Goal: Task Accomplishment & Management: Use online tool/utility

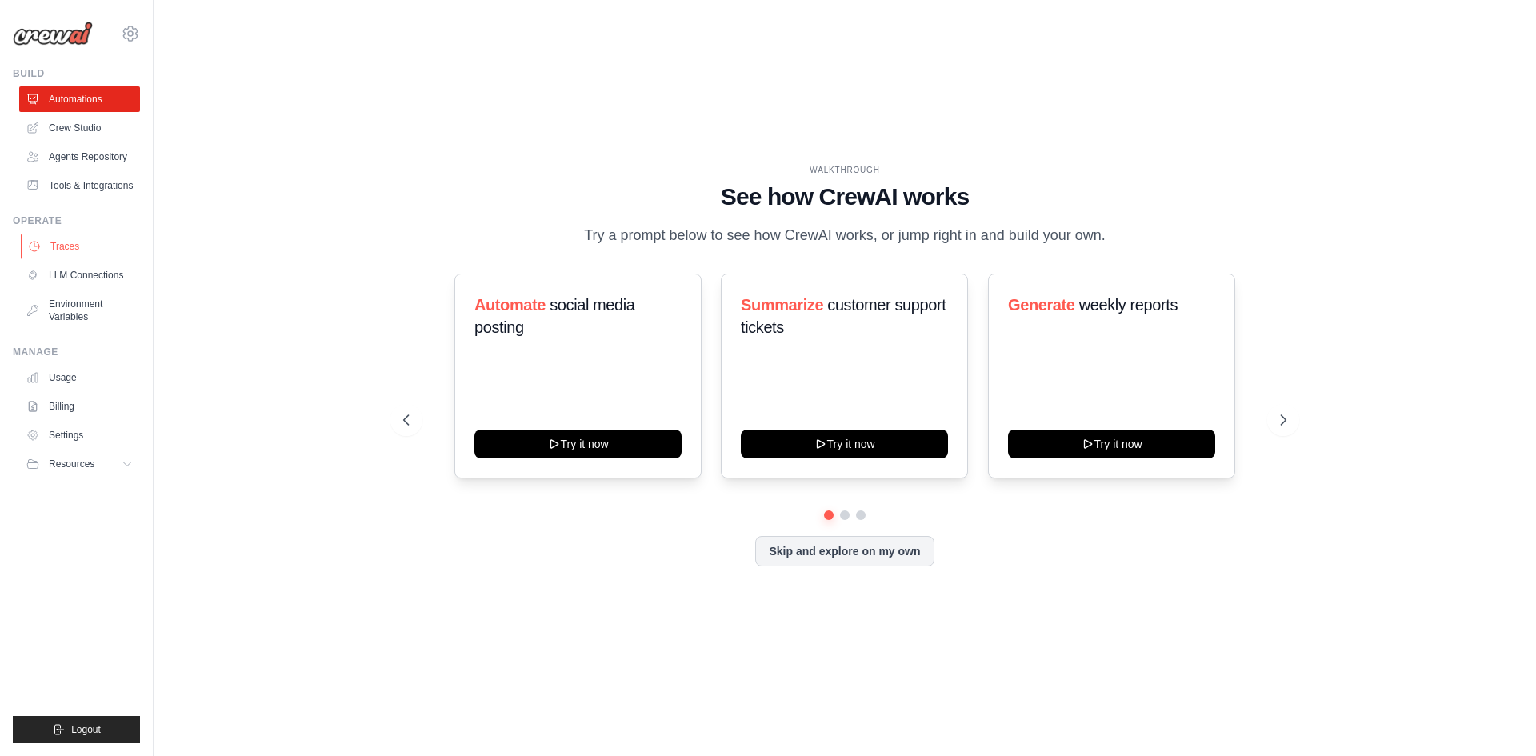
click at [71, 259] on link "Traces" at bounding box center [81, 247] width 121 height 26
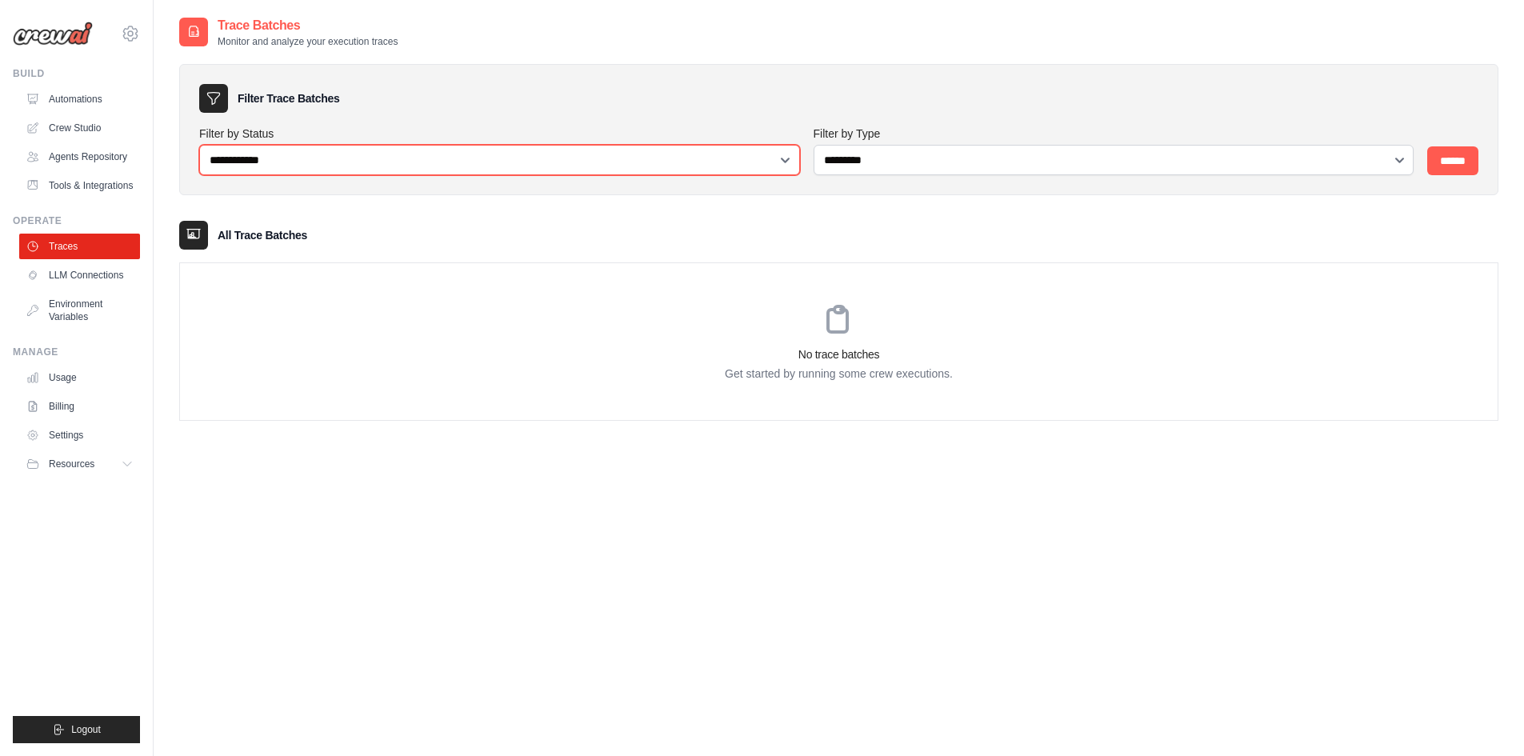
click at [791, 156] on select "**********" at bounding box center [499, 160] width 601 height 30
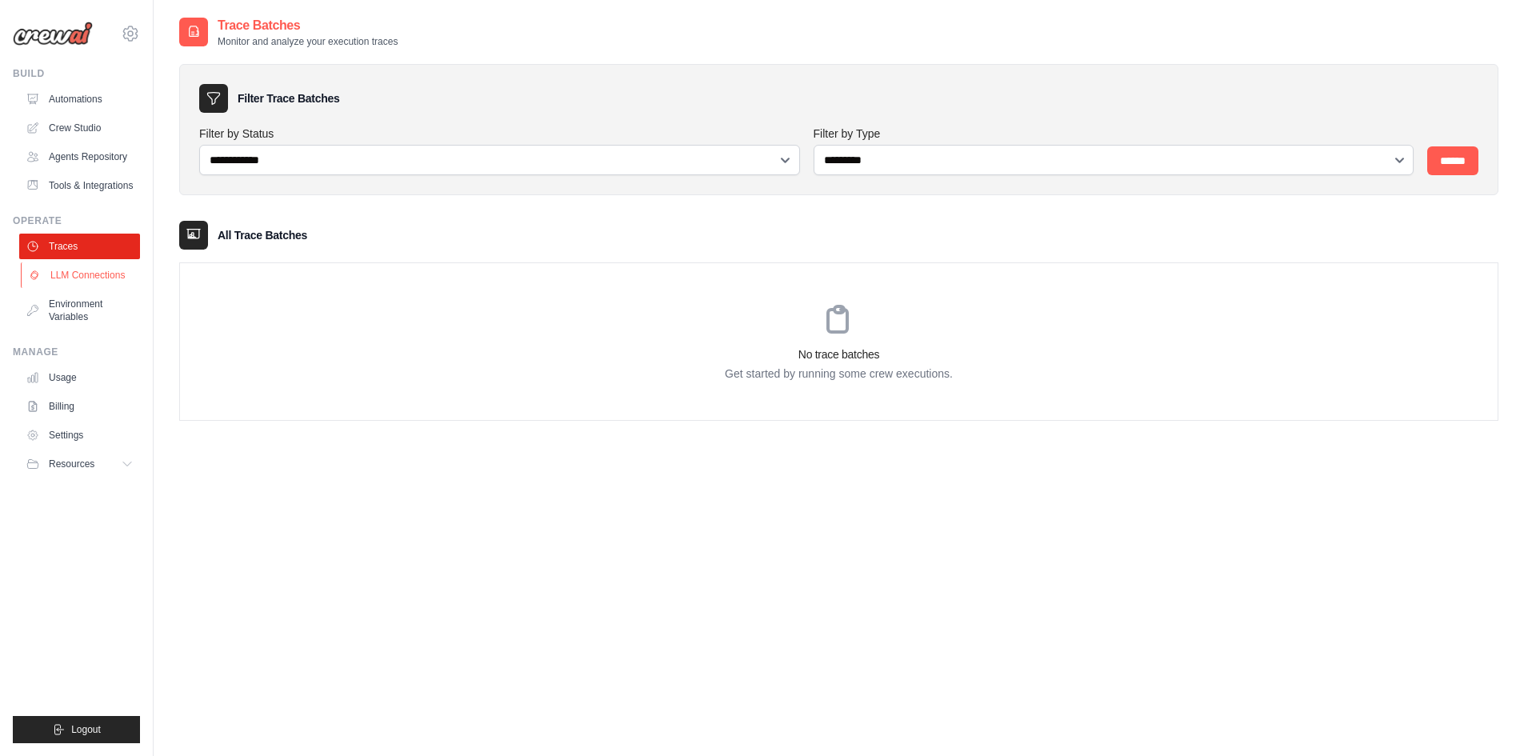
click at [97, 284] on link "LLM Connections" at bounding box center [81, 275] width 121 height 26
click at [130, 34] on icon at bounding box center [130, 33] width 19 height 19
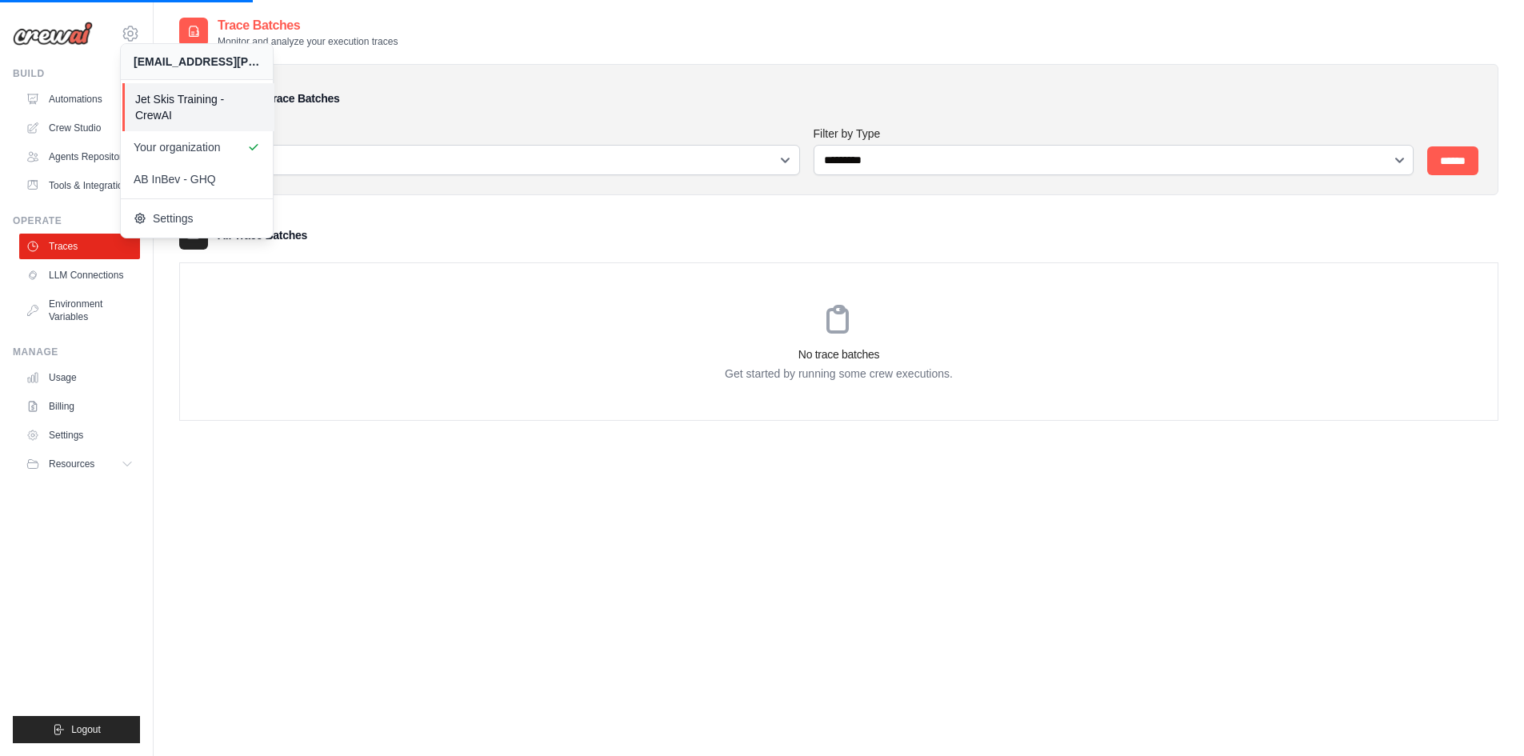
click at [169, 114] on span "Jet Skis Training - CrewAI" at bounding box center [198, 107] width 126 height 32
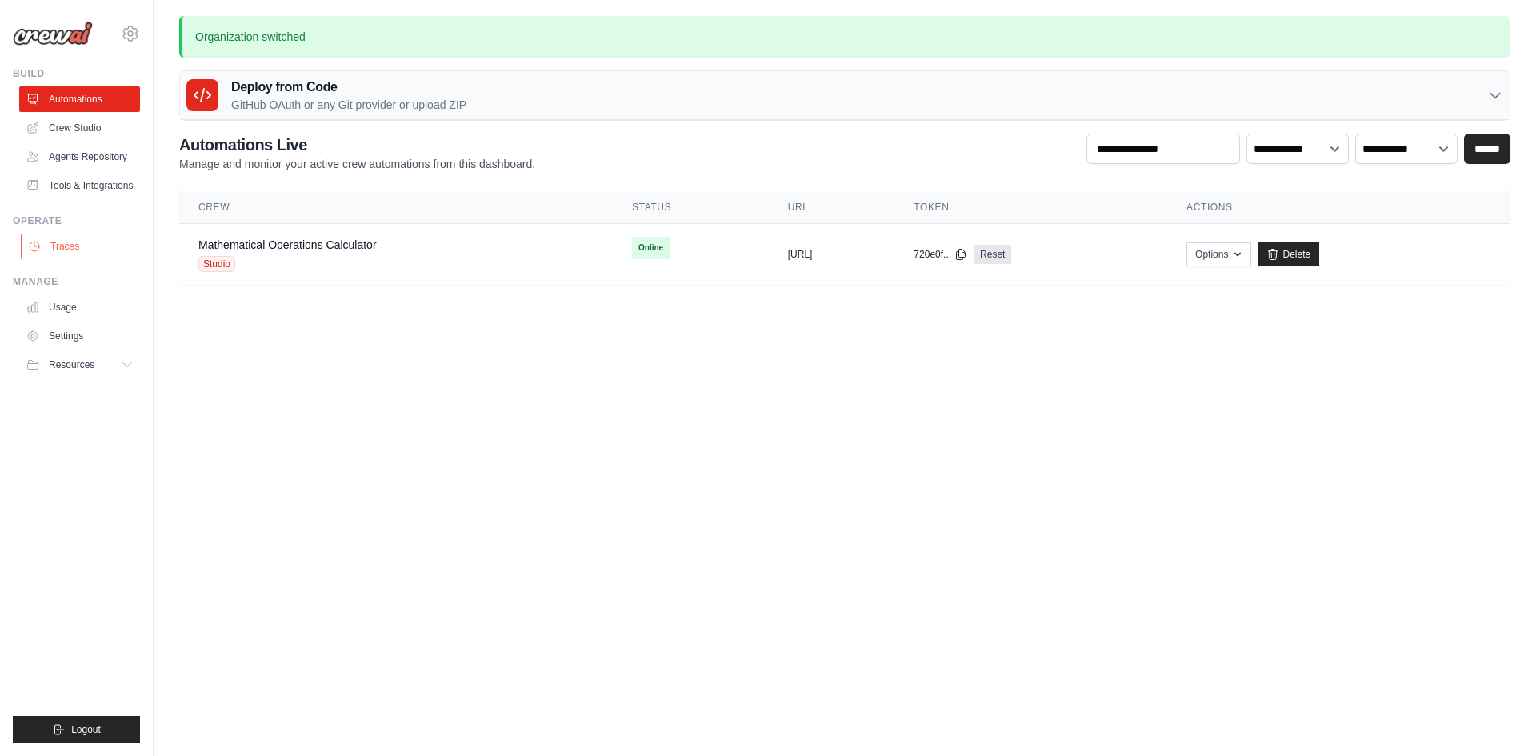
click at [64, 259] on link "Traces" at bounding box center [81, 247] width 121 height 26
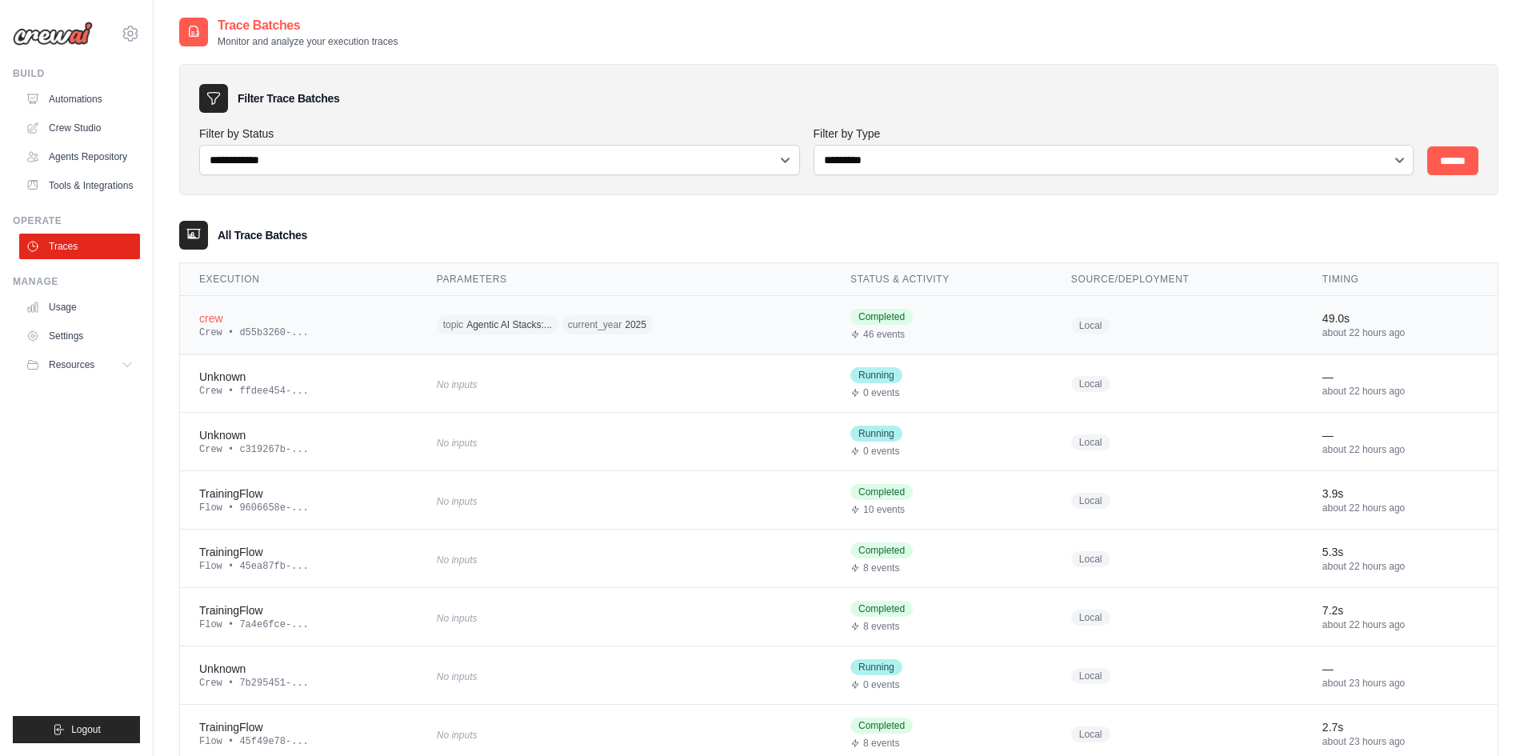
click at [214, 326] on div "crew" at bounding box center [298, 318] width 199 height 16
click at [258, 323] on div "crew" at bounding box center [298, 318] width 199 height 16
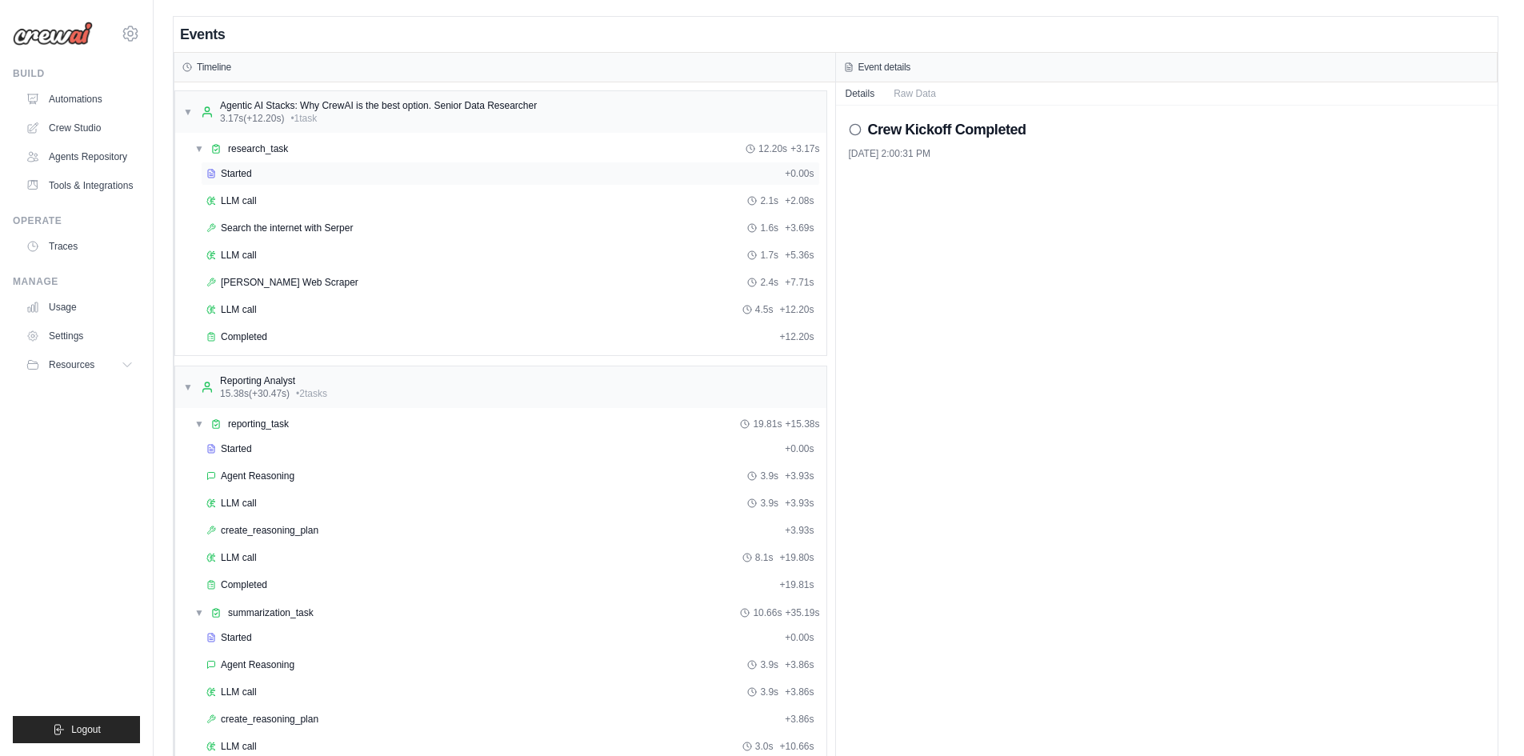
click at [233, 174] on span "Started" at bounding box center [236, 173] width 31 height 13
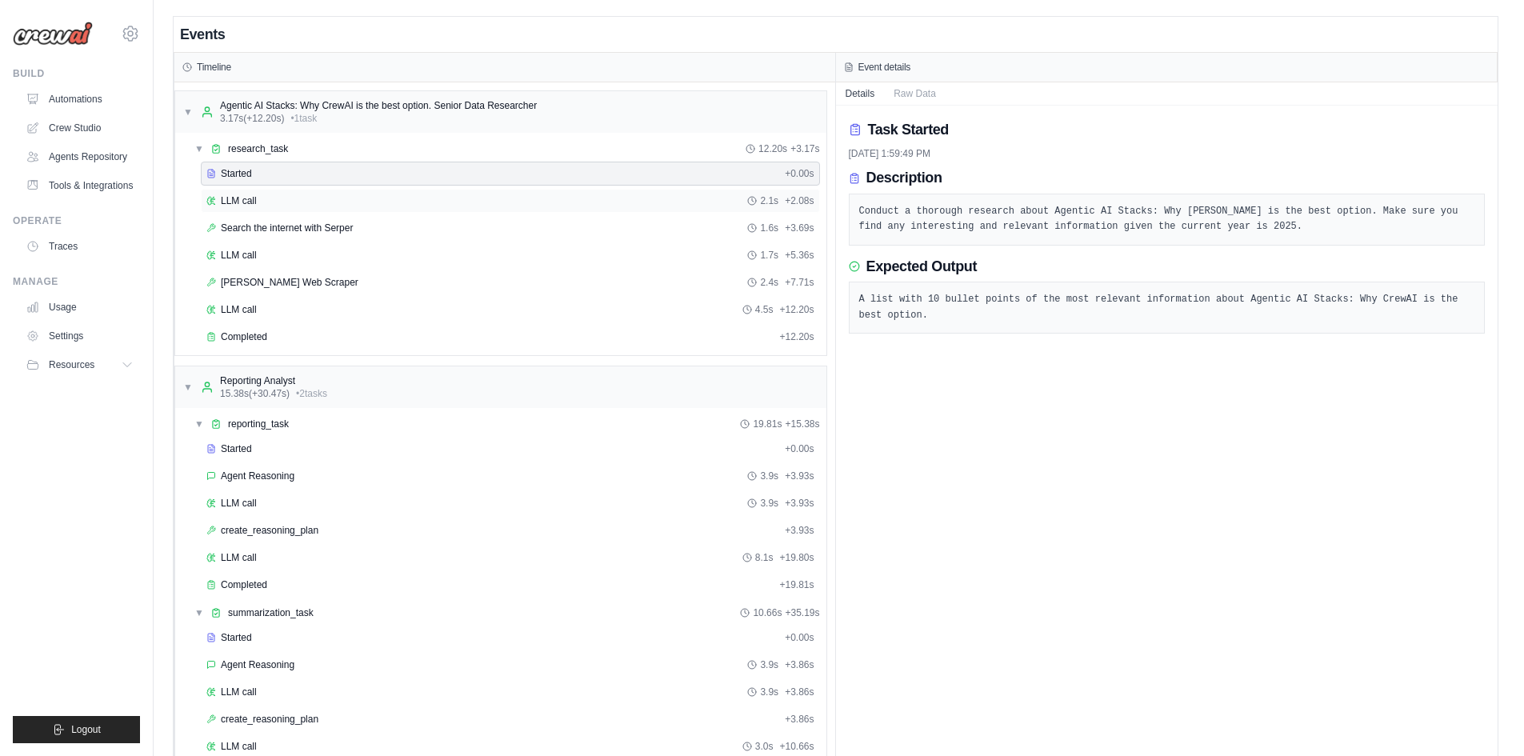
click at [242, 199] on span "LLM call" at bounding box center [239, 200] width 36 height 13
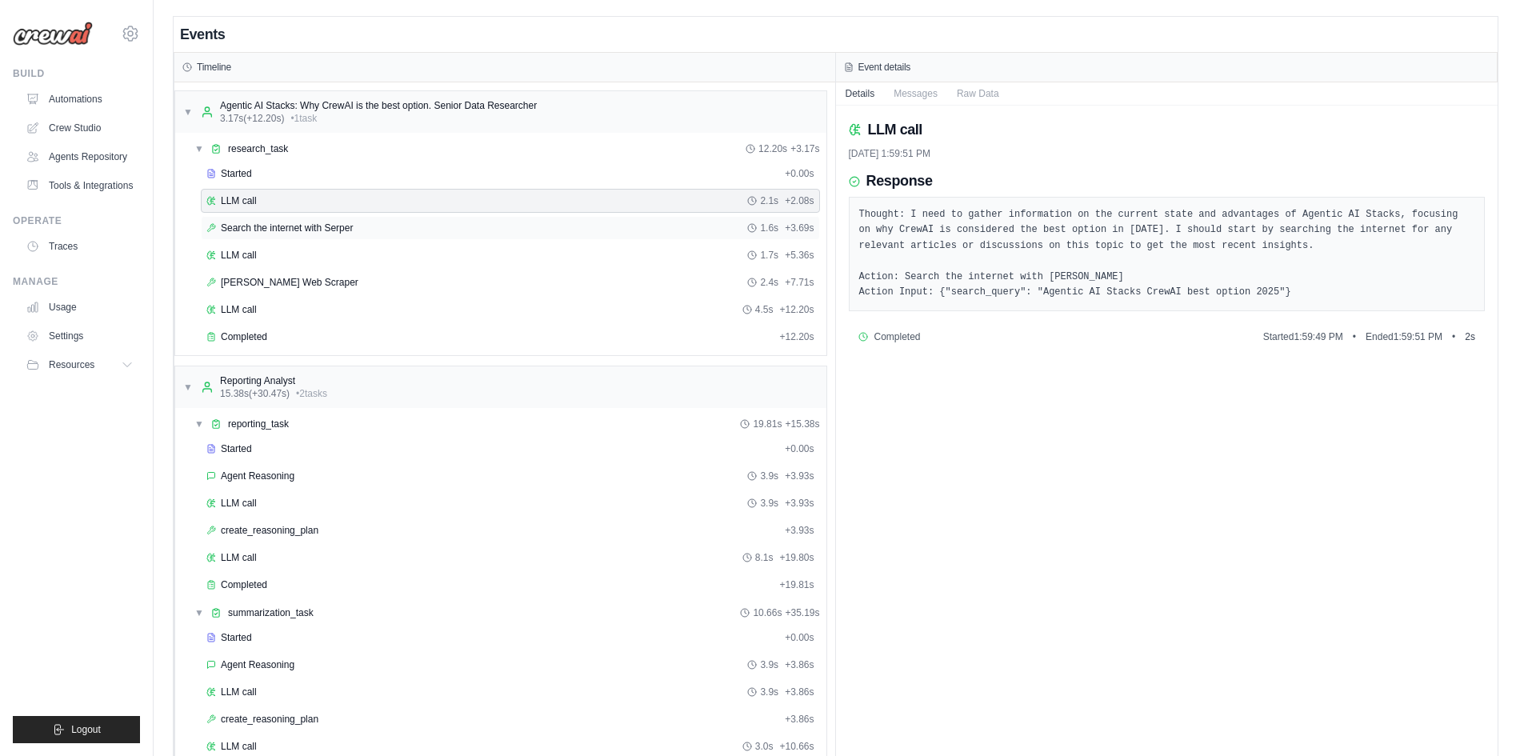
click at [248, 230] on span "Search the internet with Serper" at bounding box center [287, 228] width 132 height 13
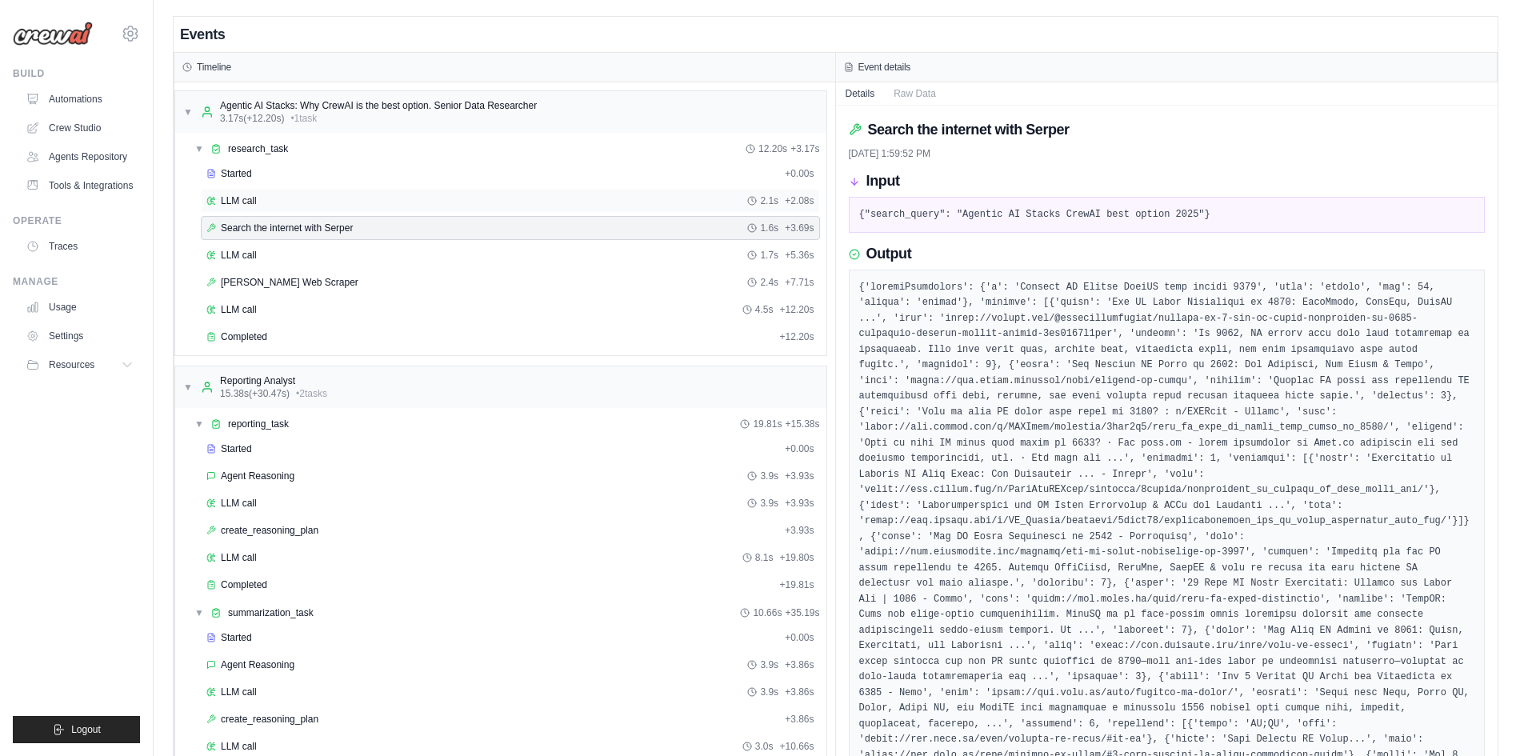
click at [258, 202] on div "LLM call 2.1s + 2.08s" at bounding box center [510, 200] width 608 height 13
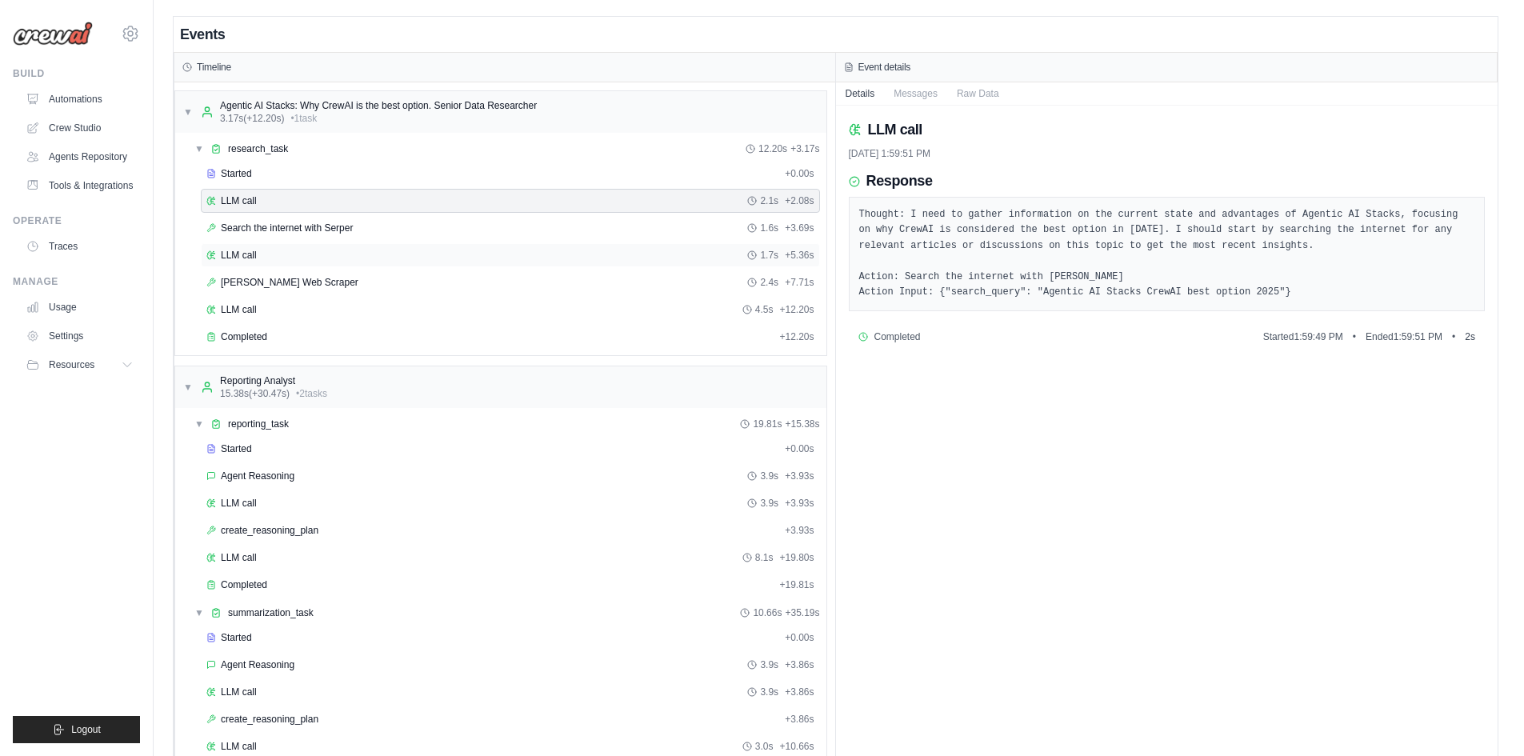
click at [246, 261] on span "LLM call" at bounding box center [239, 255] width 36 height 13
click at [248, 277] on span "Serper Web Scraper" at bounding box center [290, 282] width 138 height 13
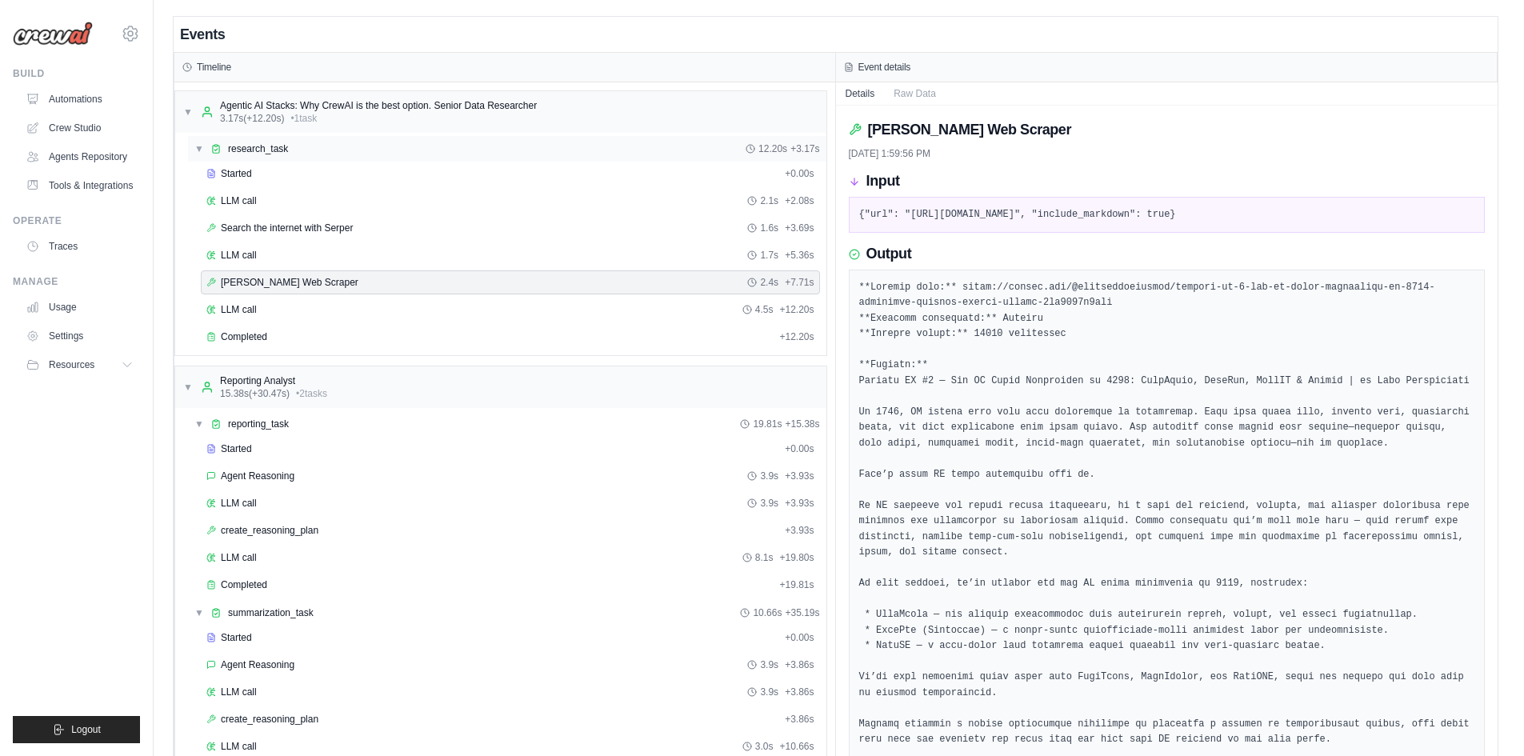
click at [261, 150] on span "research_task" at bounding box center [258, 148] width 60 height 13
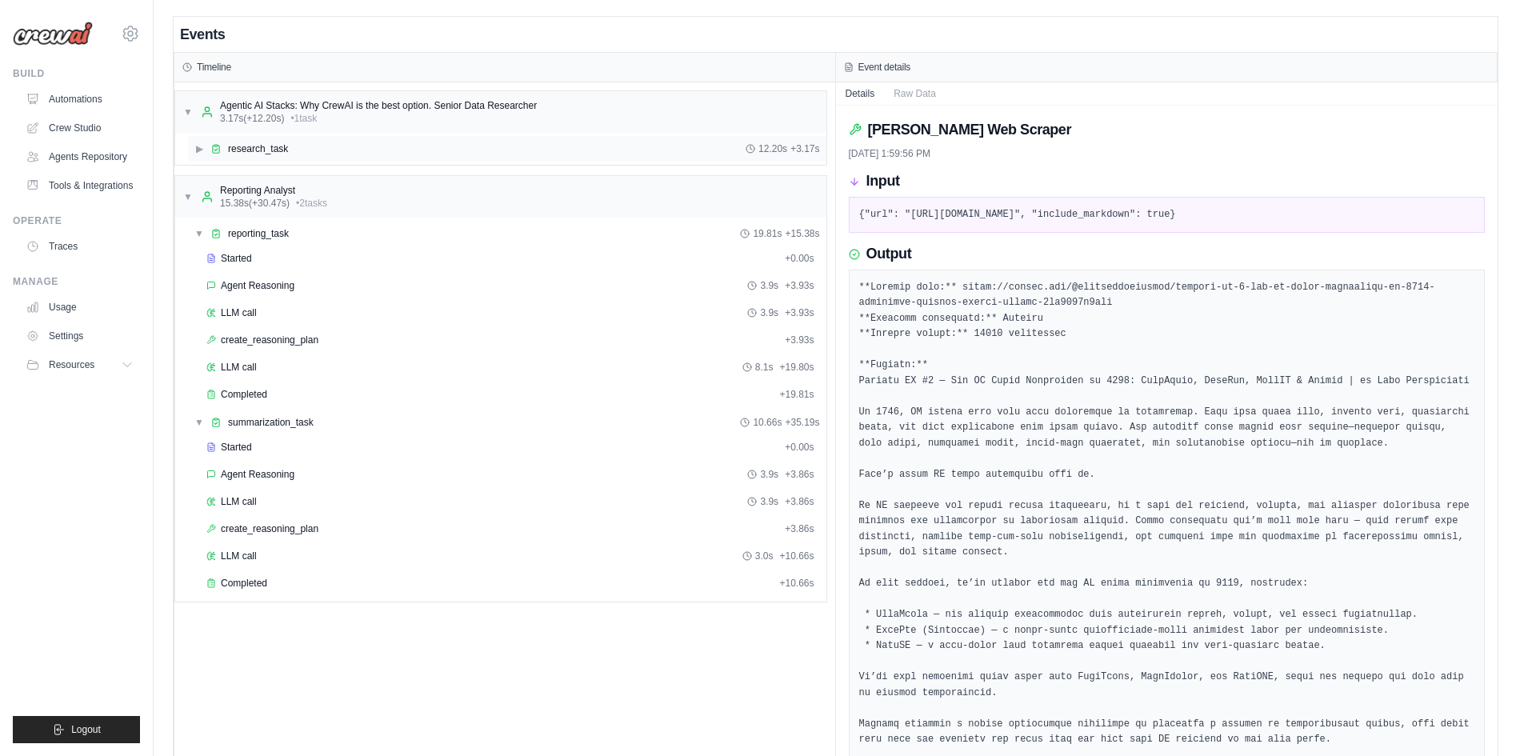
click at [258, 150] on span "research_task" at bounding box center [258, 148] width 60 height 13
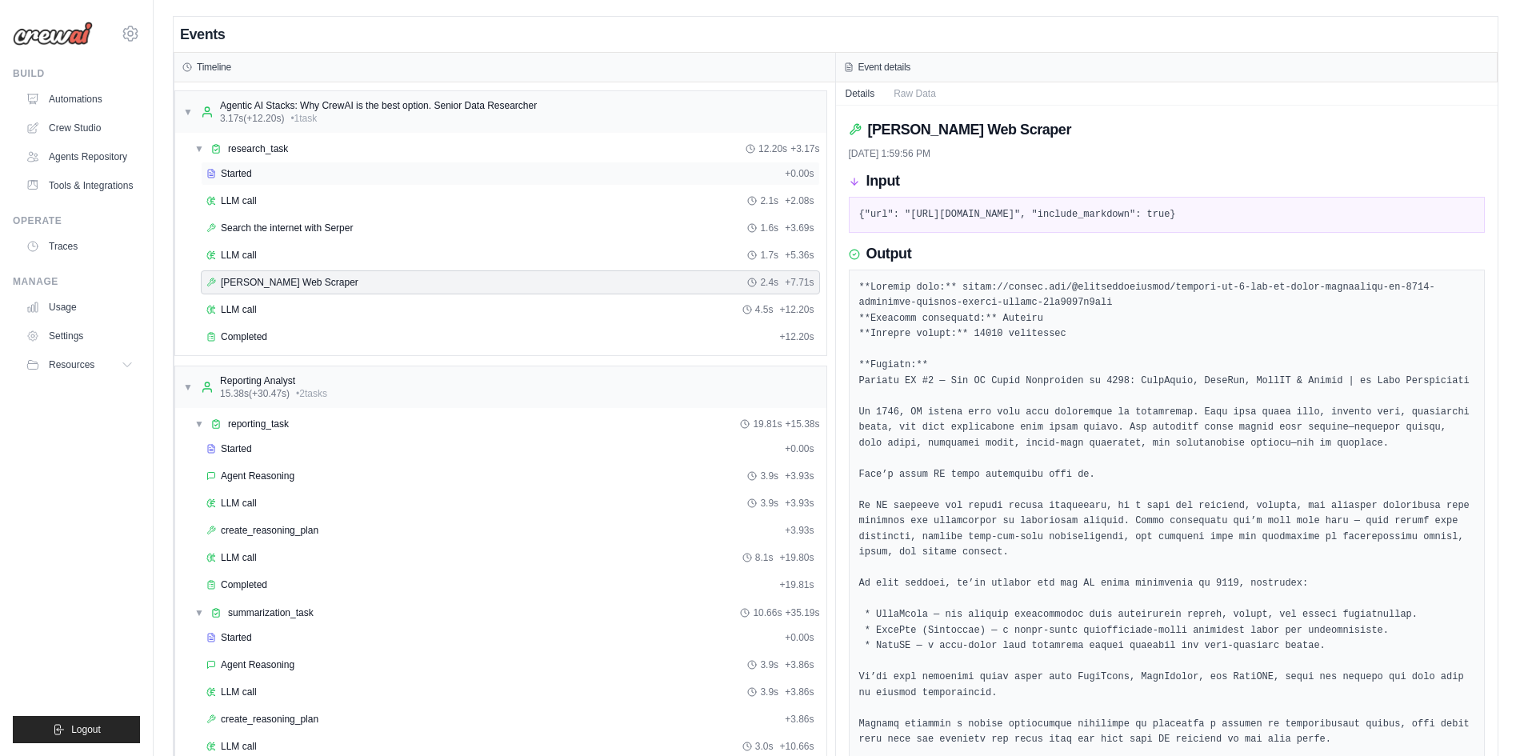
click at [250, 177] on span "Started" at bounding box center [236, 173] width 31 height 13
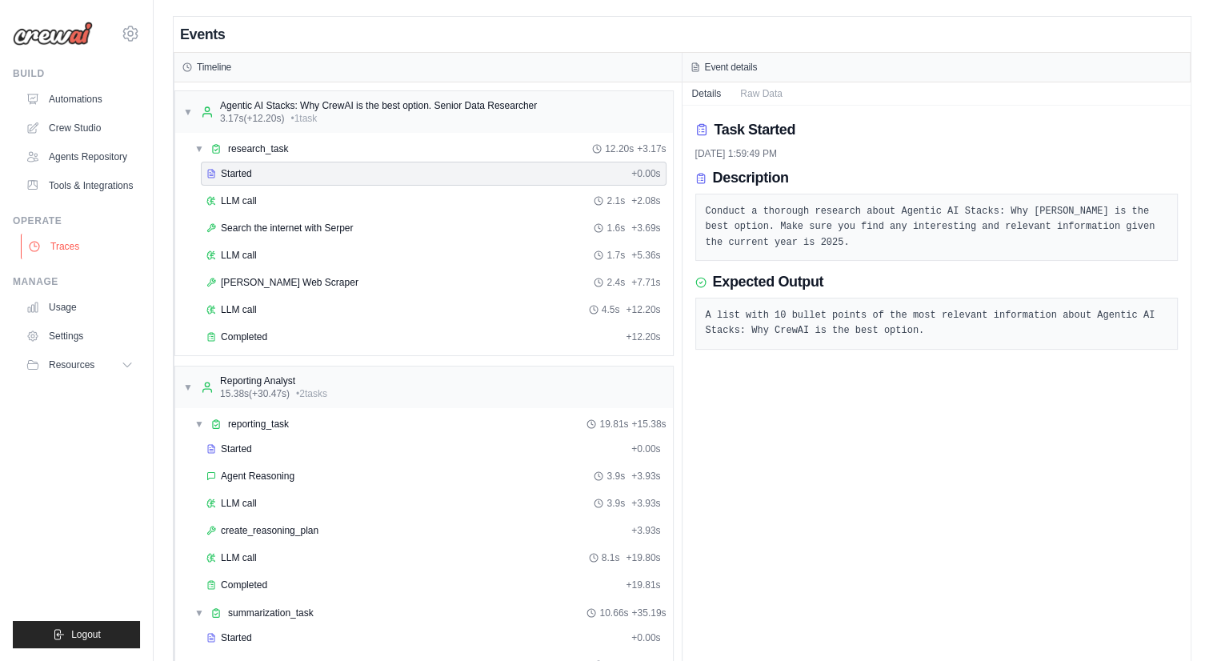
click at [70, 251] on link "Traces" at bounding box center [81, 247] width 121 height 26
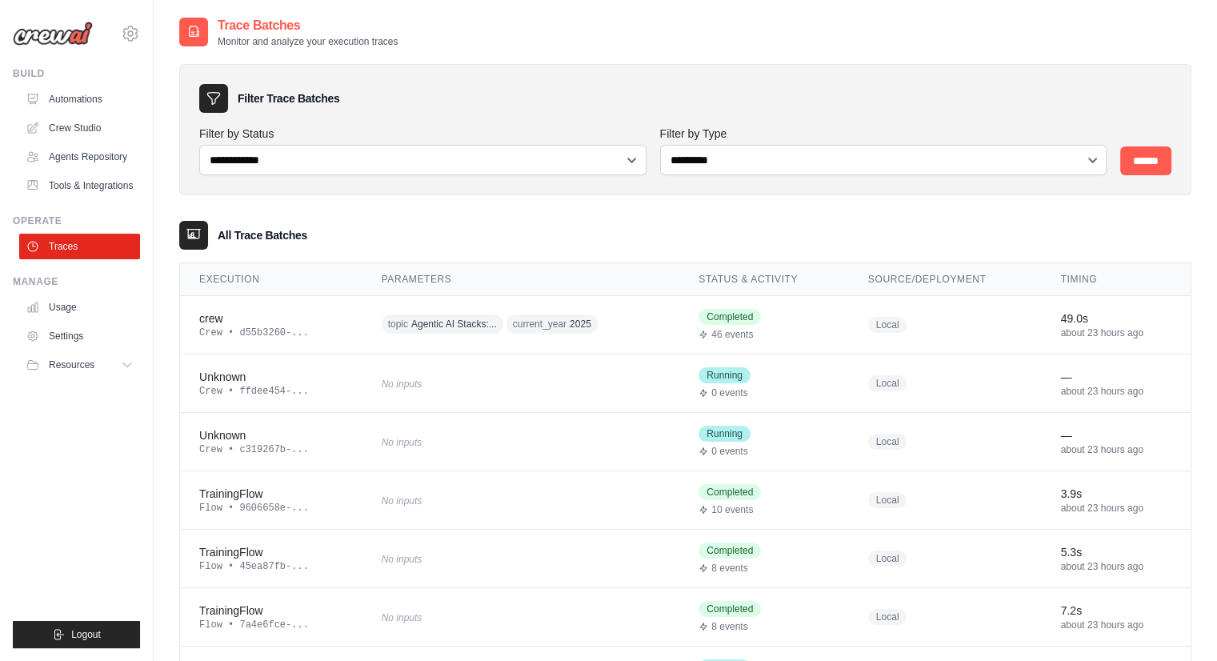
click at [1081, 282] on th "Timing" at bounding box center [1117, 279] width 150 height 33
click at [909, 278] on th "Source/Deployment" at bounding box center [945, 279] width 193 height 33
